Goal: Information Seeking & Learning: Learn about a topic

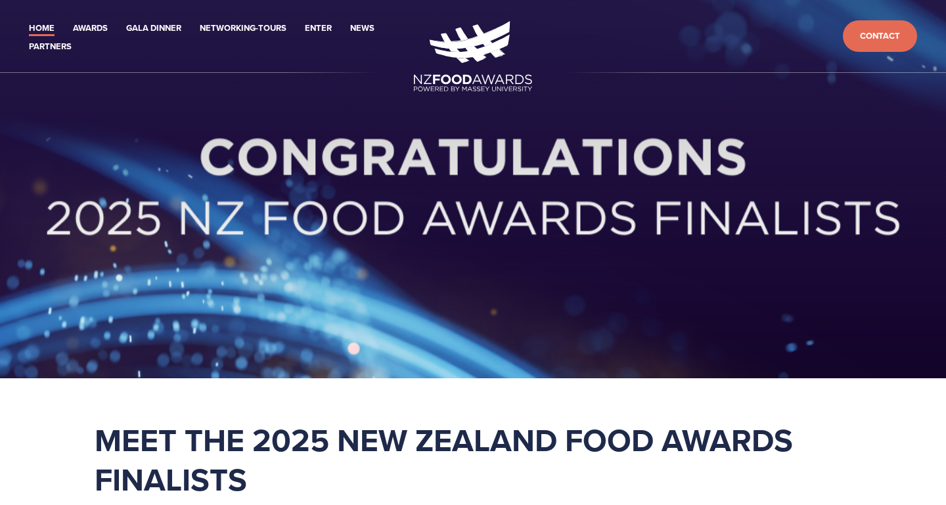
scroll to position [1, 0]
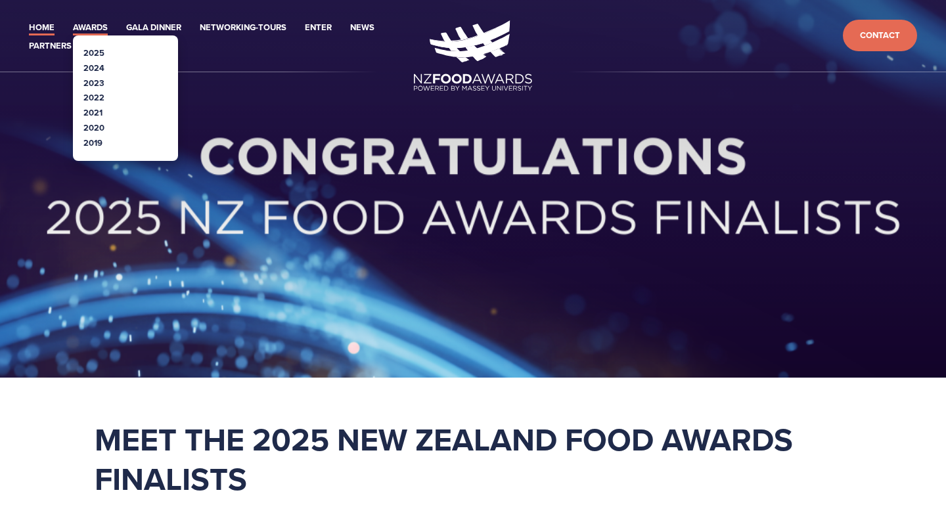
click at [99, 26] on link "Awards" at bounding box center [90, 27] width 35 height 15
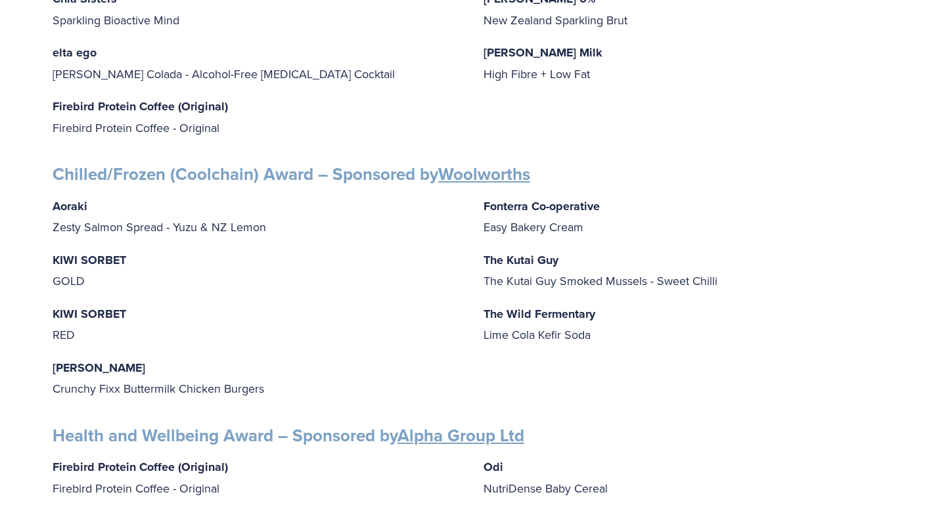
scroll to position [700, 0]
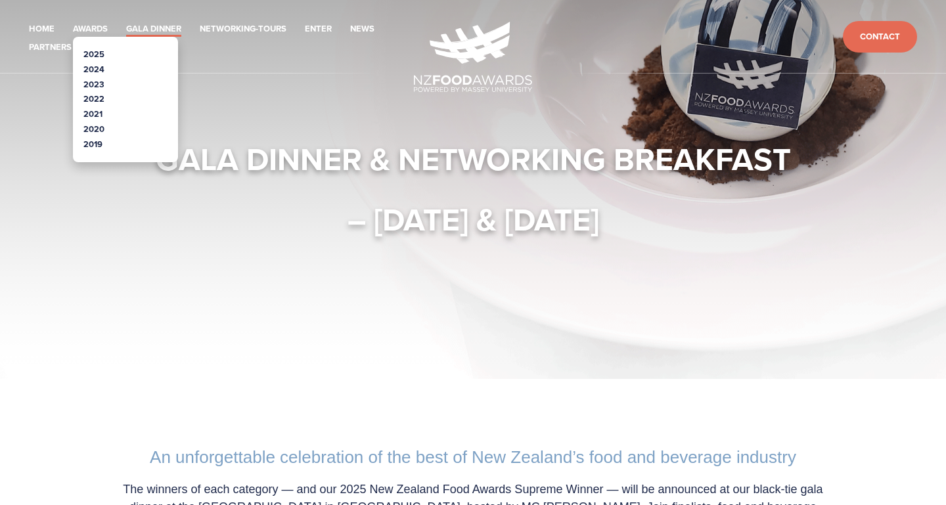
click at [89, 54] on link "2025" at bounding box center [93, 54] width 21 height 12
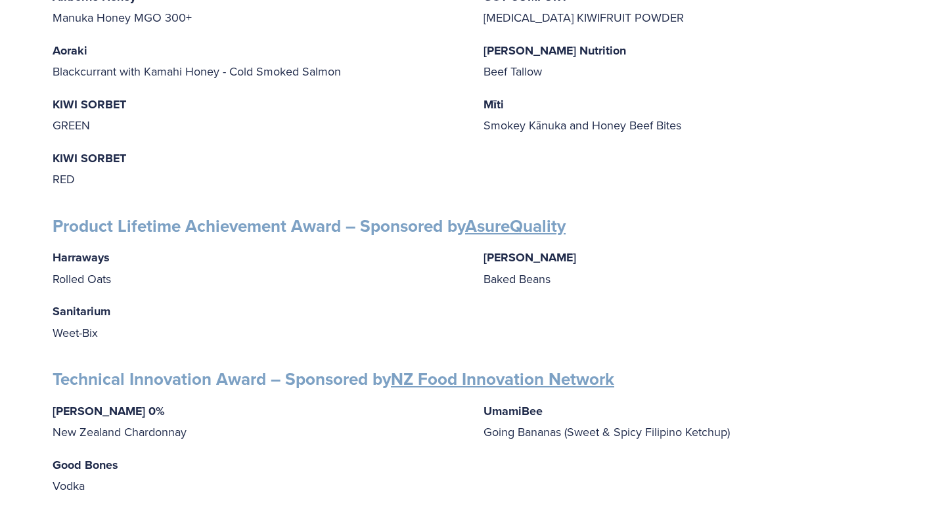
scroll to position [1708, 0]
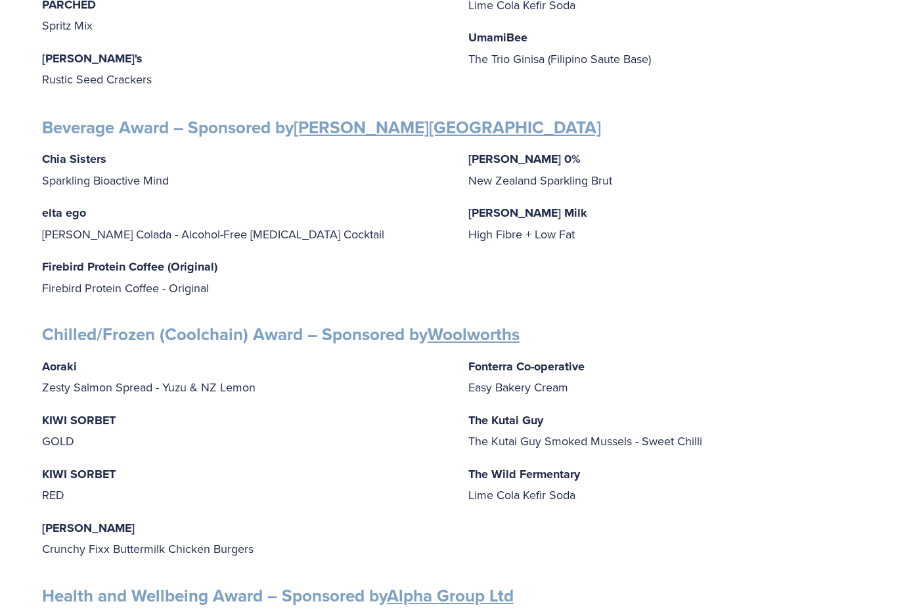
scroll to position [546, 0]
